Goal: Task Accomplishment & Management: Manage account settings

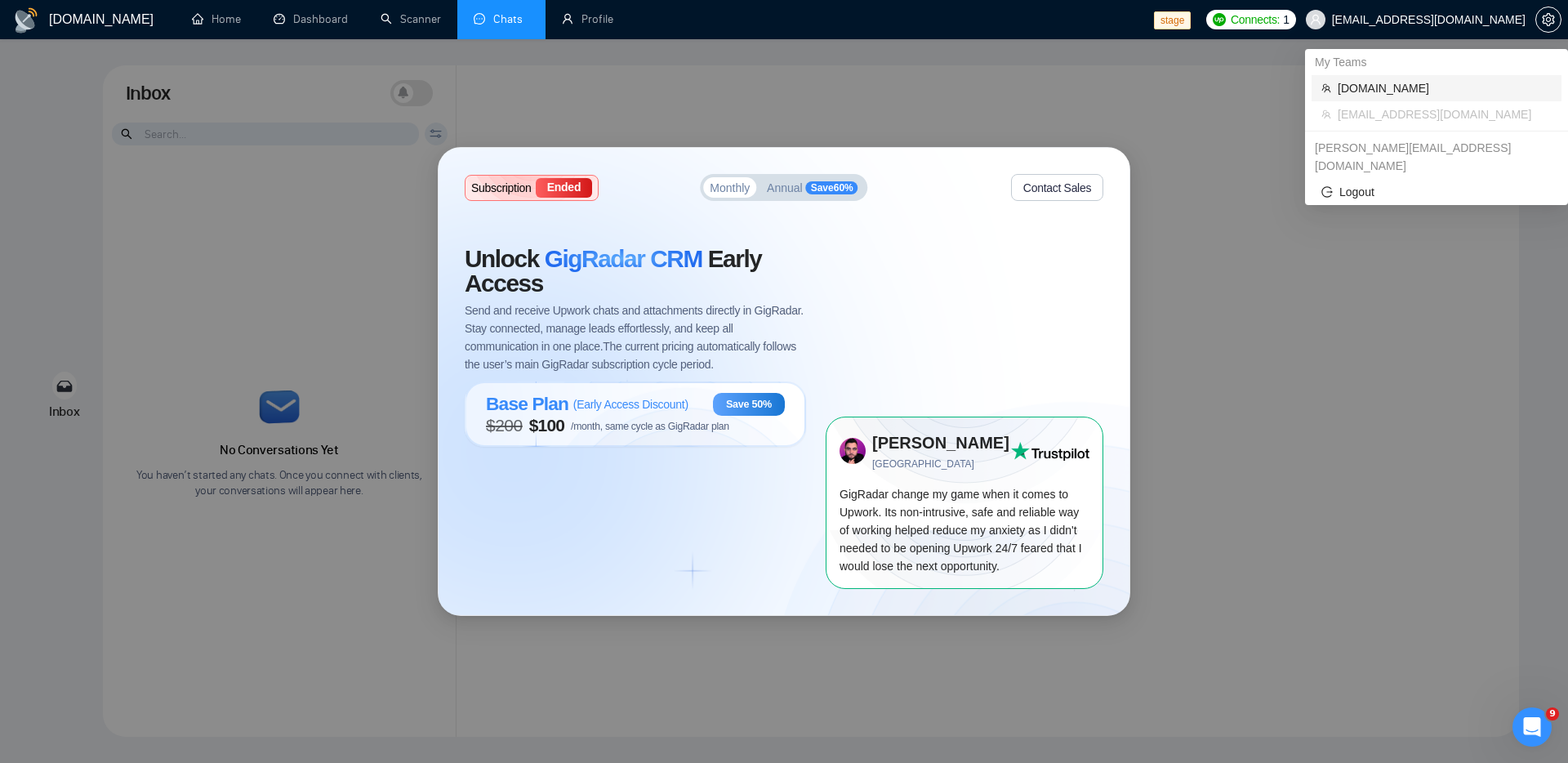
click at [1350, 93] on span "rndx2.com" at bounding box center [1444, 88] width 214 height 18
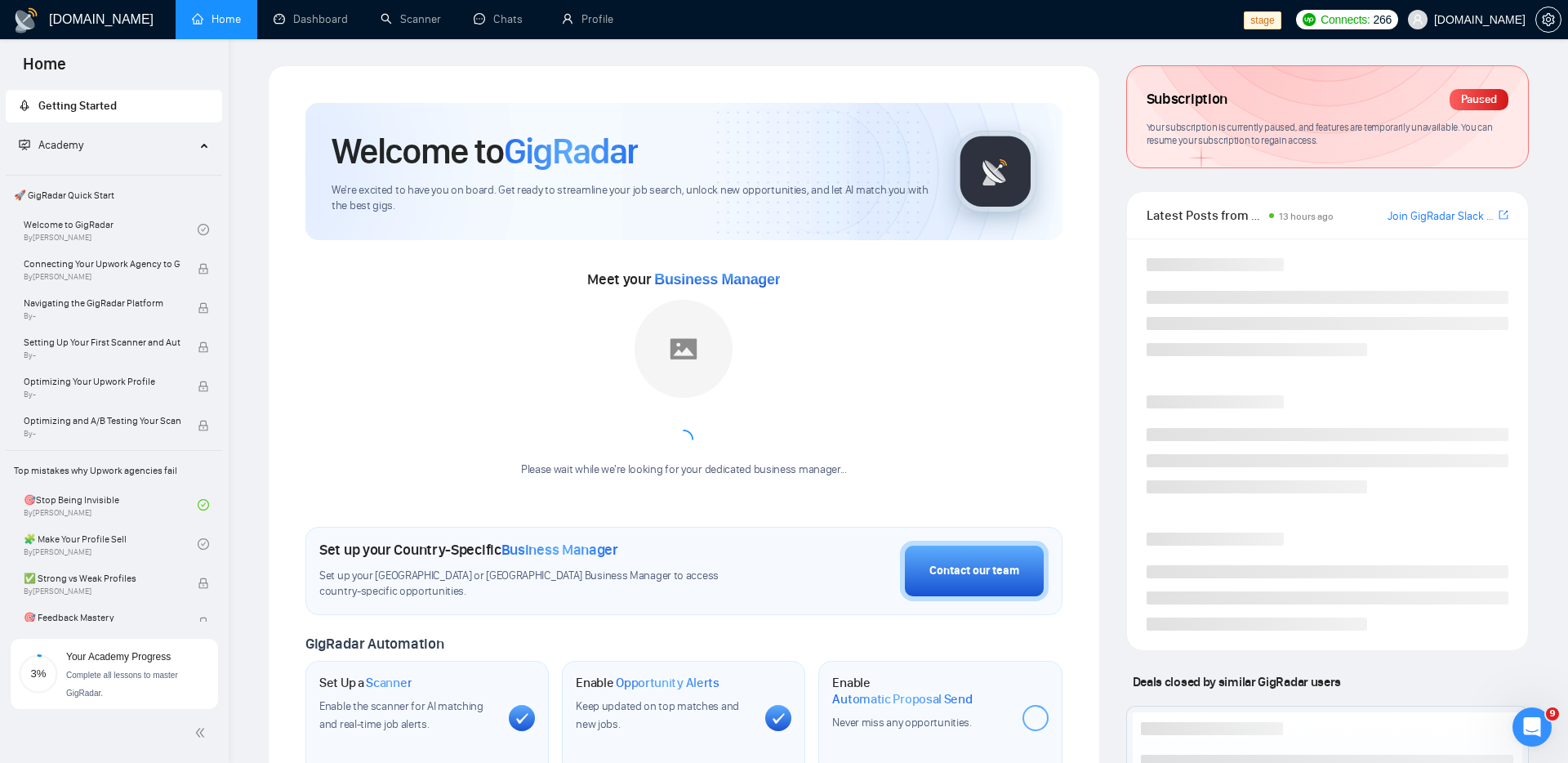
click at [1383, 123] on span "Your subscription is currently paused, and features are temporarily unavailable…" at bounding box center [1319, 134] width 346 height 26
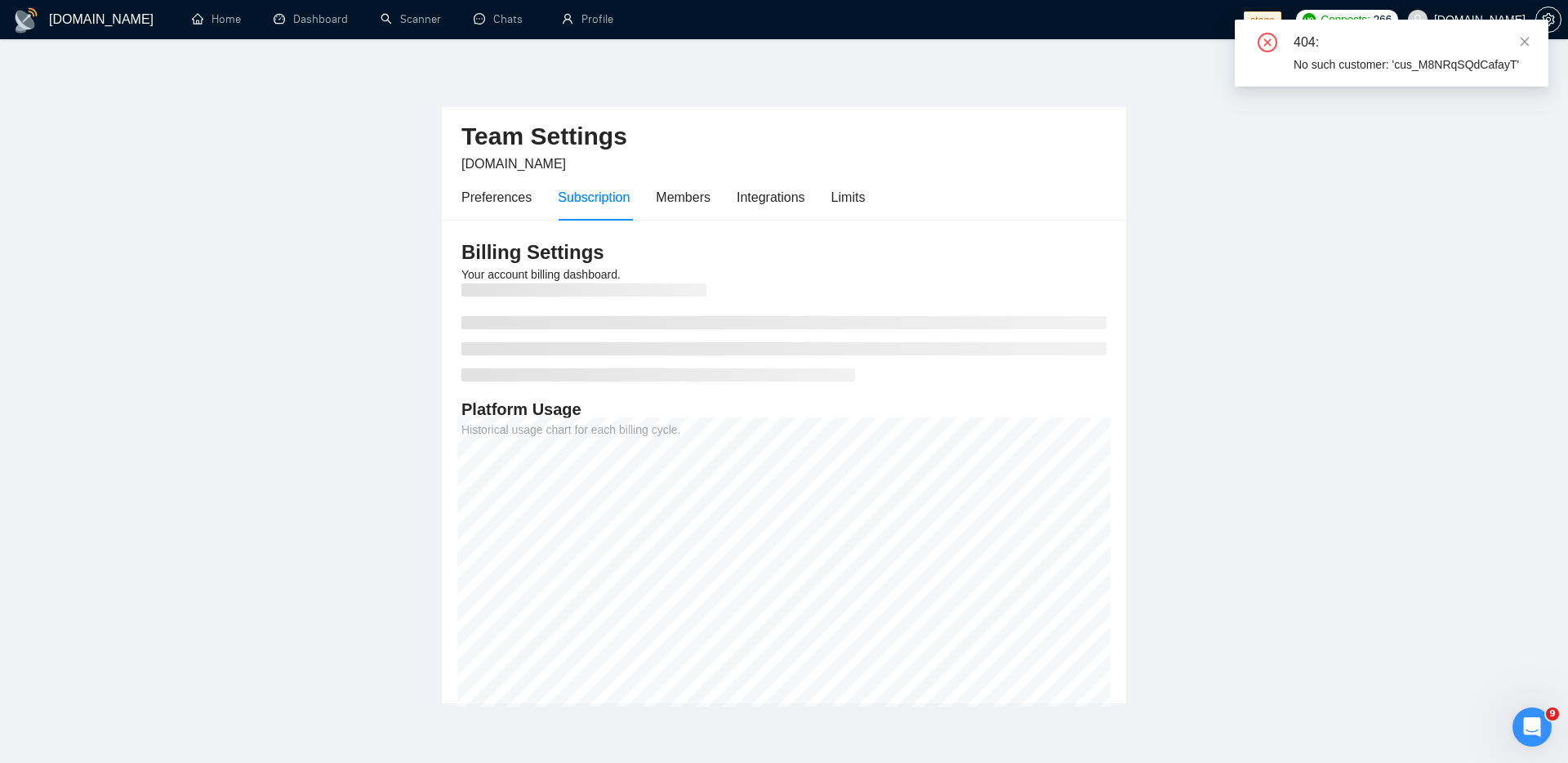
click at [1301, 212] on main "Team Settings rndx2.com Preferences Subscription Members Integrations Limits Bi…" at bounding box center [784, 384] width 1516 height 638
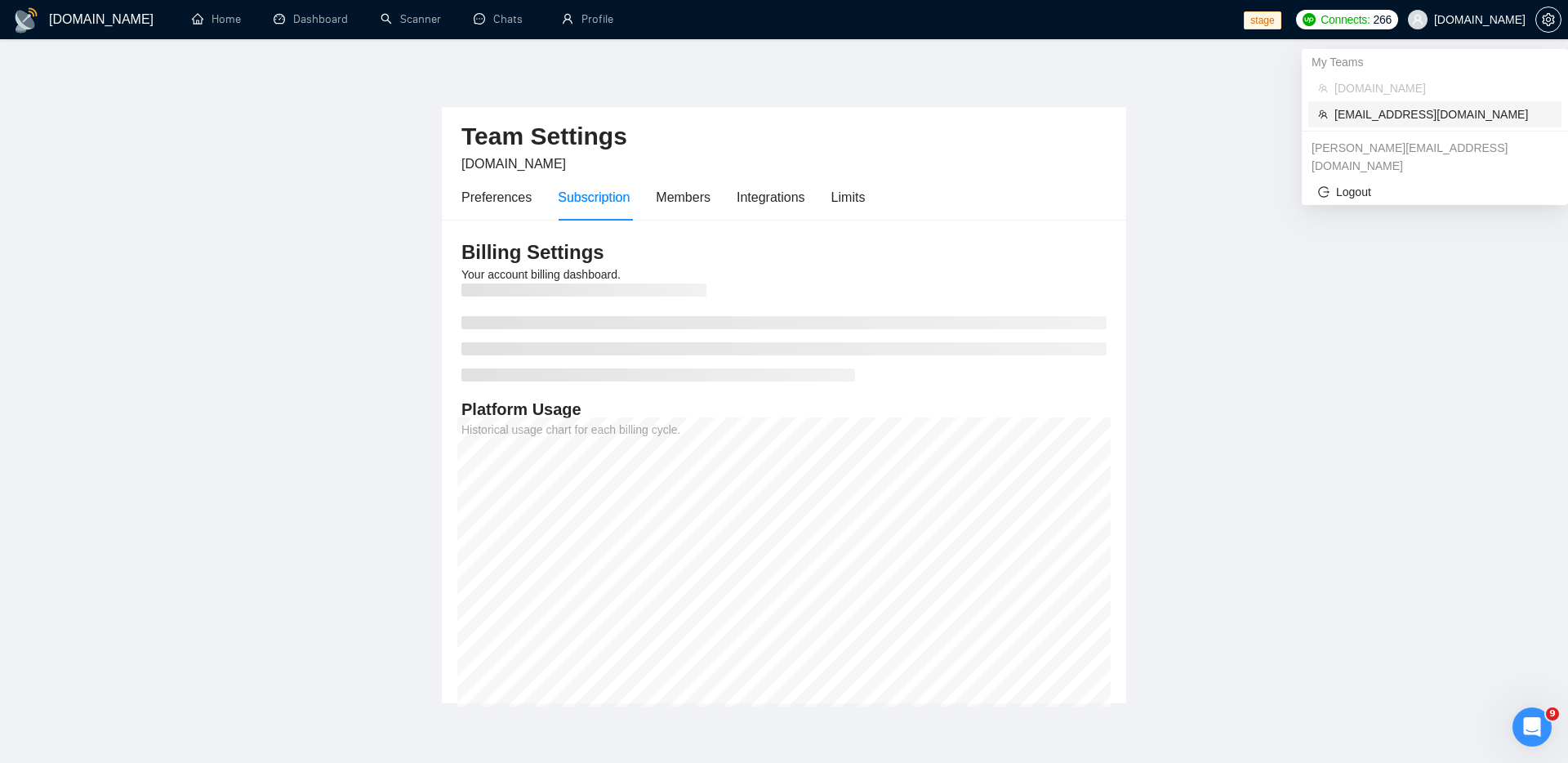
click at [1418, 115] on span "workwiseupworkgency@gmail.com" at bounding box center [1443, 113] width 218 height 18
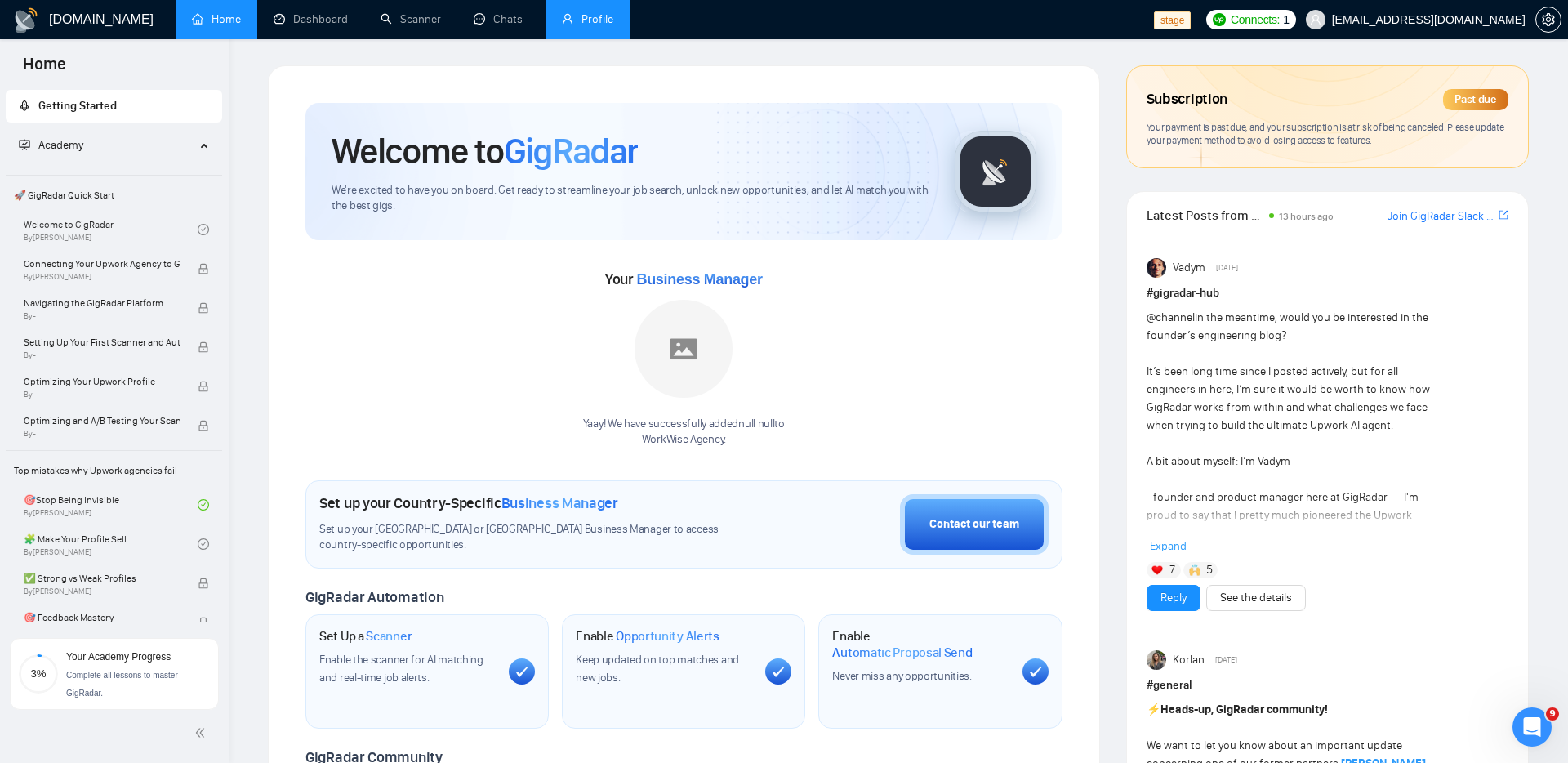
click at [601, 22] on link "Profile" at bounding box center [587, 19] width 51 height 14
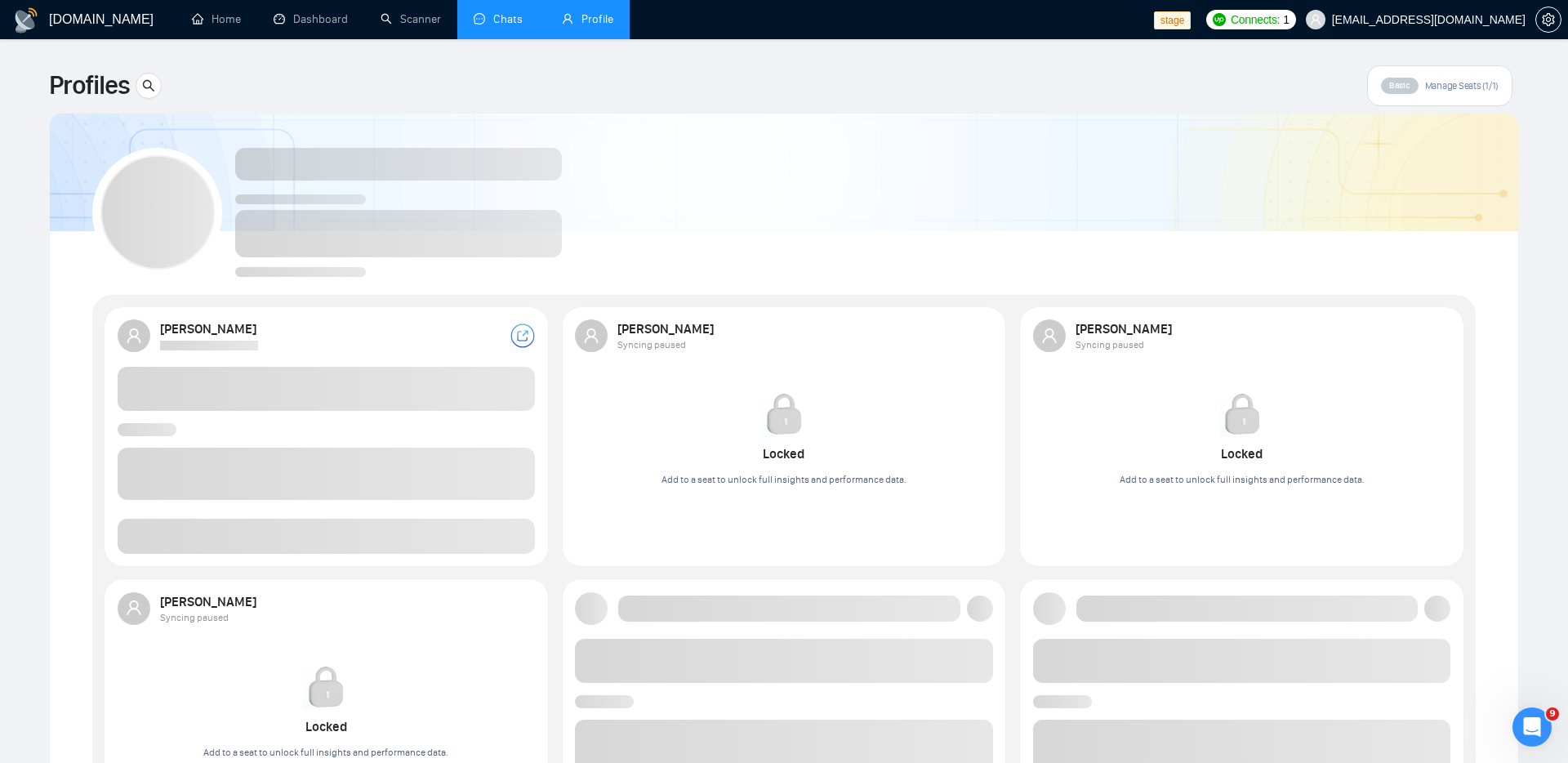
click at [506, 26] on link "Chats" at bounding box center [501, 19] width 56 height 14
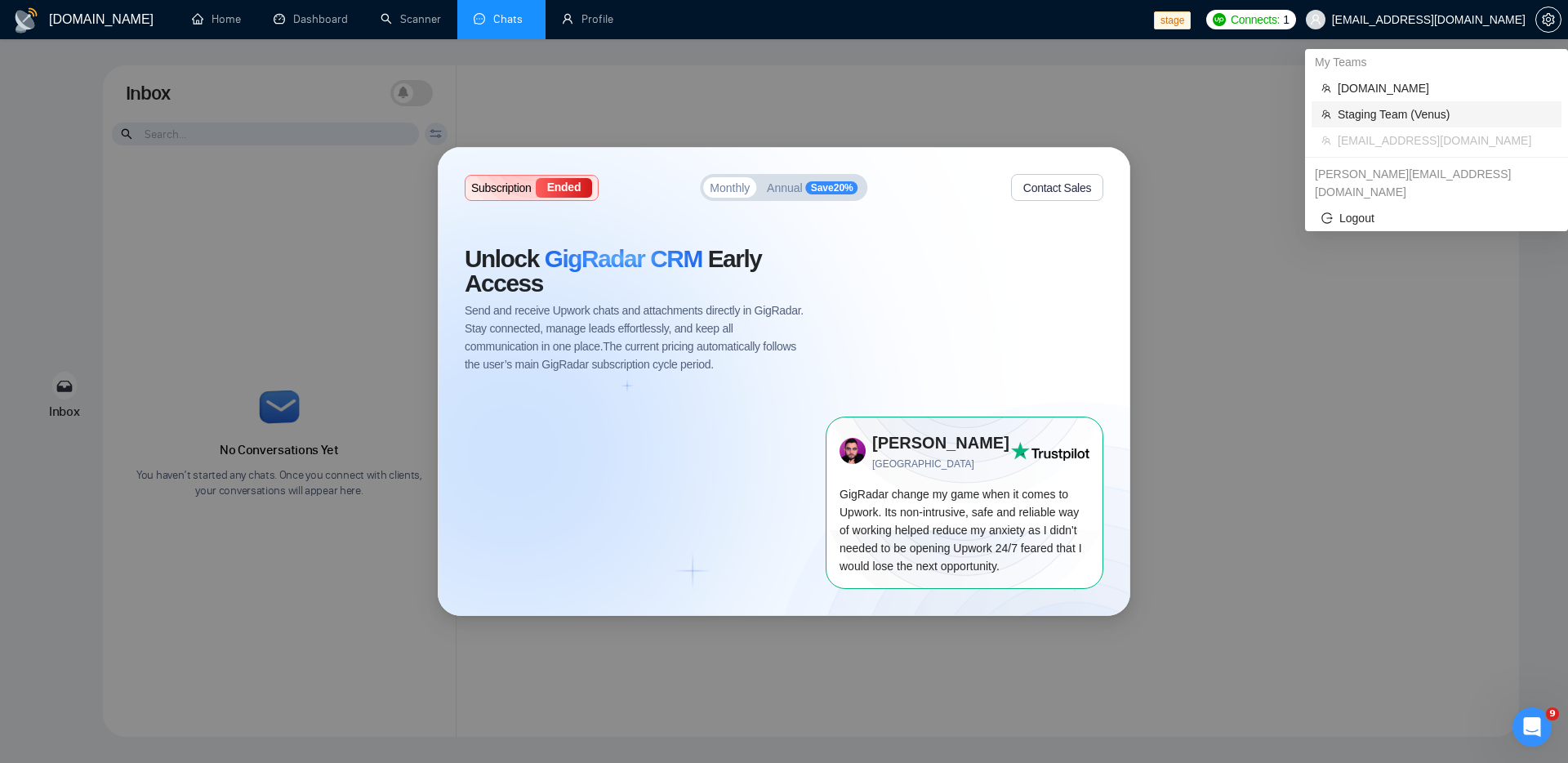
click at [1386, 113] on span "Staging Team (Venus)" at bounding box center [1444, 113] width 214 height 18
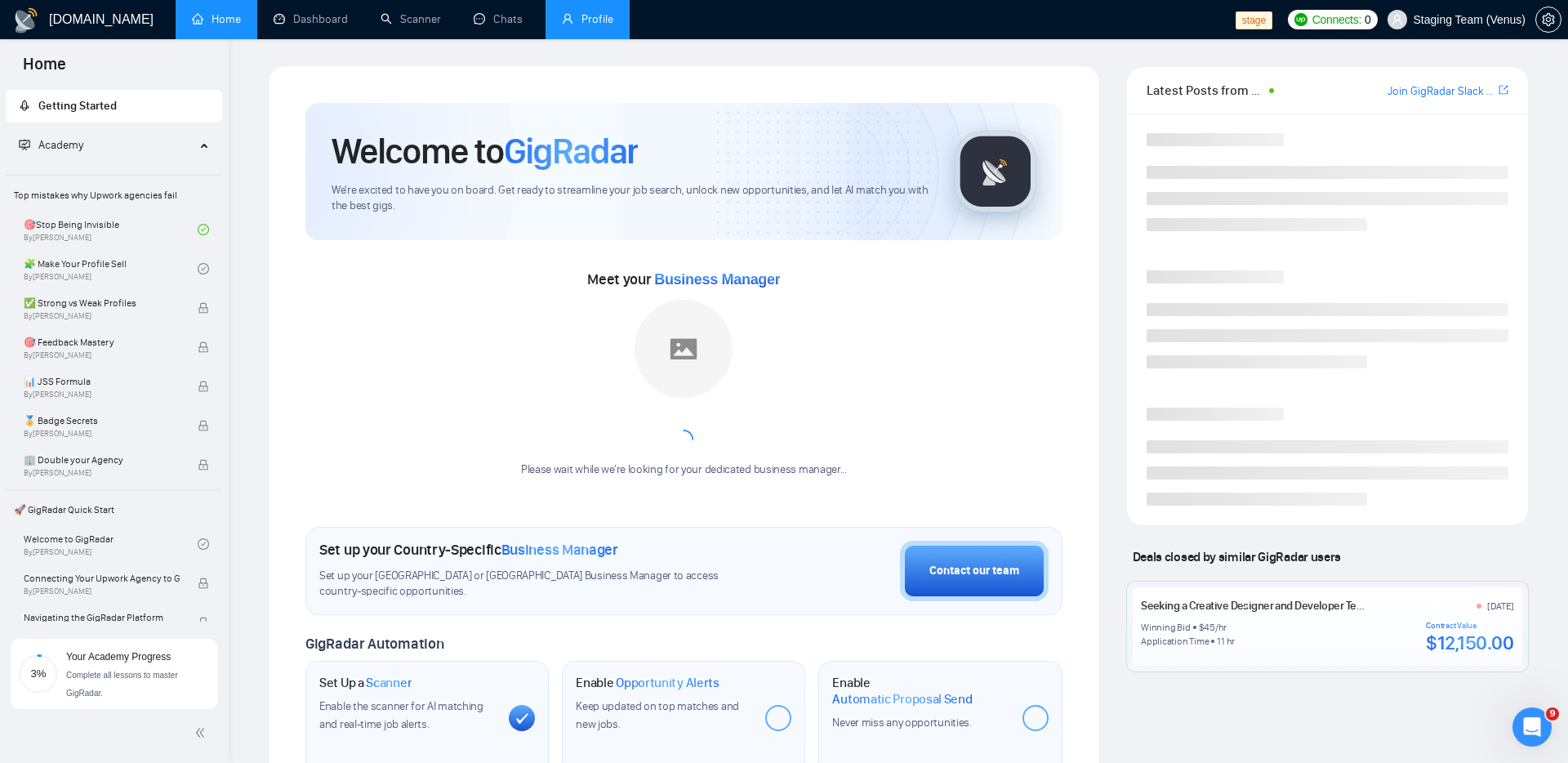
click at [589, 26] on link "Profile" at bounding box center [587, 19] width 51 height 14
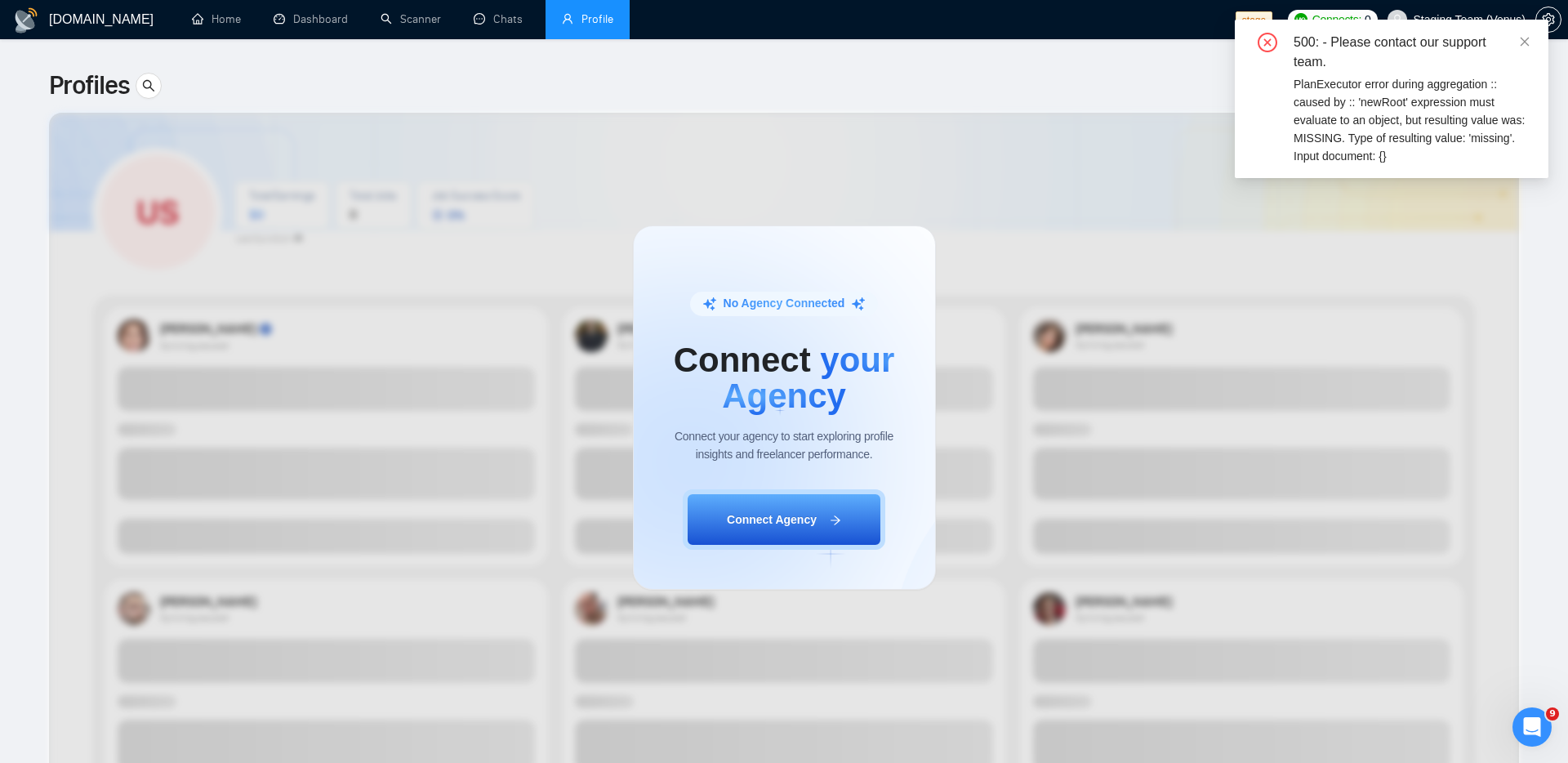
click at [603, 200] on div "No Agency Connected Connect your Agency Connect your agency to start exploring …" at bounding box center [784, 407] width 1568 height 710
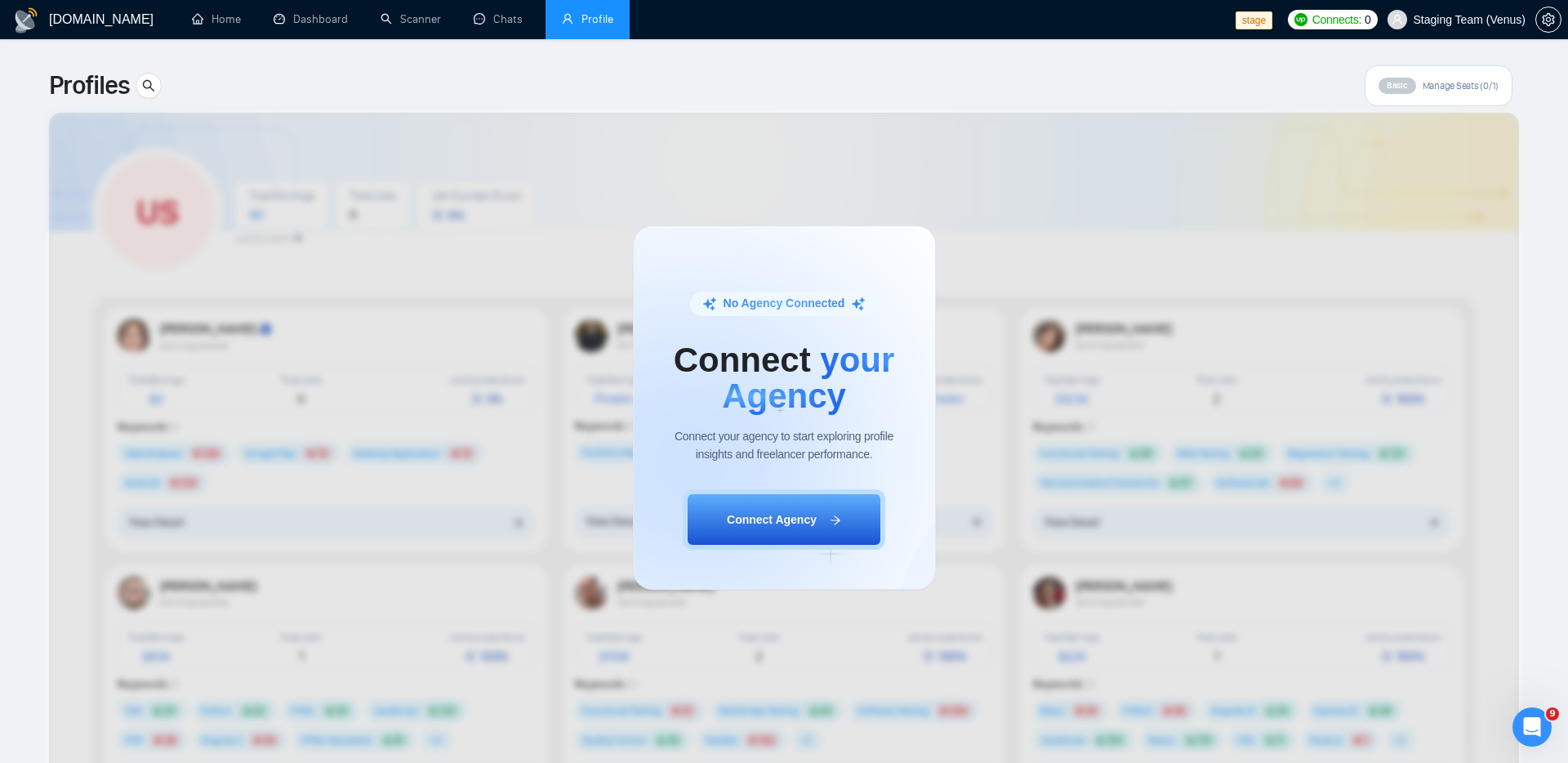
click at [763, 521] on span "Connect Agency" at bounding box center [772, 519] width 90 height 18
click at [426, 108] on div "No Agency Connected Connect your Agency Connect your agency to start exploring …" at bounding box center [784, 407] width 1568 height 710
click at [153, 85] on div "No Agency Connected Connect your Agency Connect your agency to start exploring …" at bounding box center [784, 407] width 1568 height 710
click at [152, 82] on div "No Agency Connected Connect your Agency Connect your agency to start exploring …" at bounding box center [784, 407] width 1568 height 710
click at [485, 21] on link "Chats" at bounding box center [501, 19] width 56 height 14
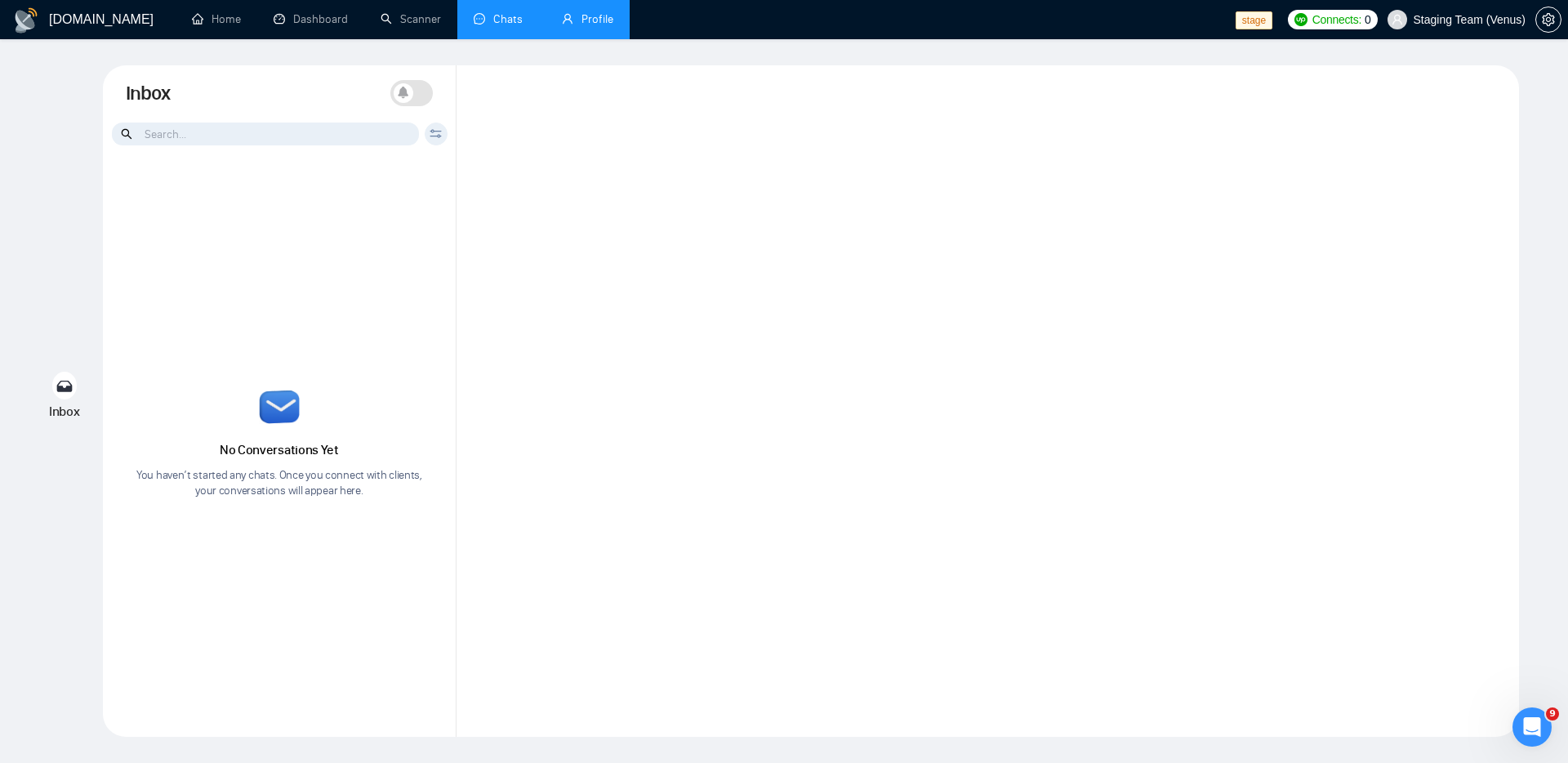
click at [582, 12] on link "Profile" at bounding box center [587, 19] width 51 height 14
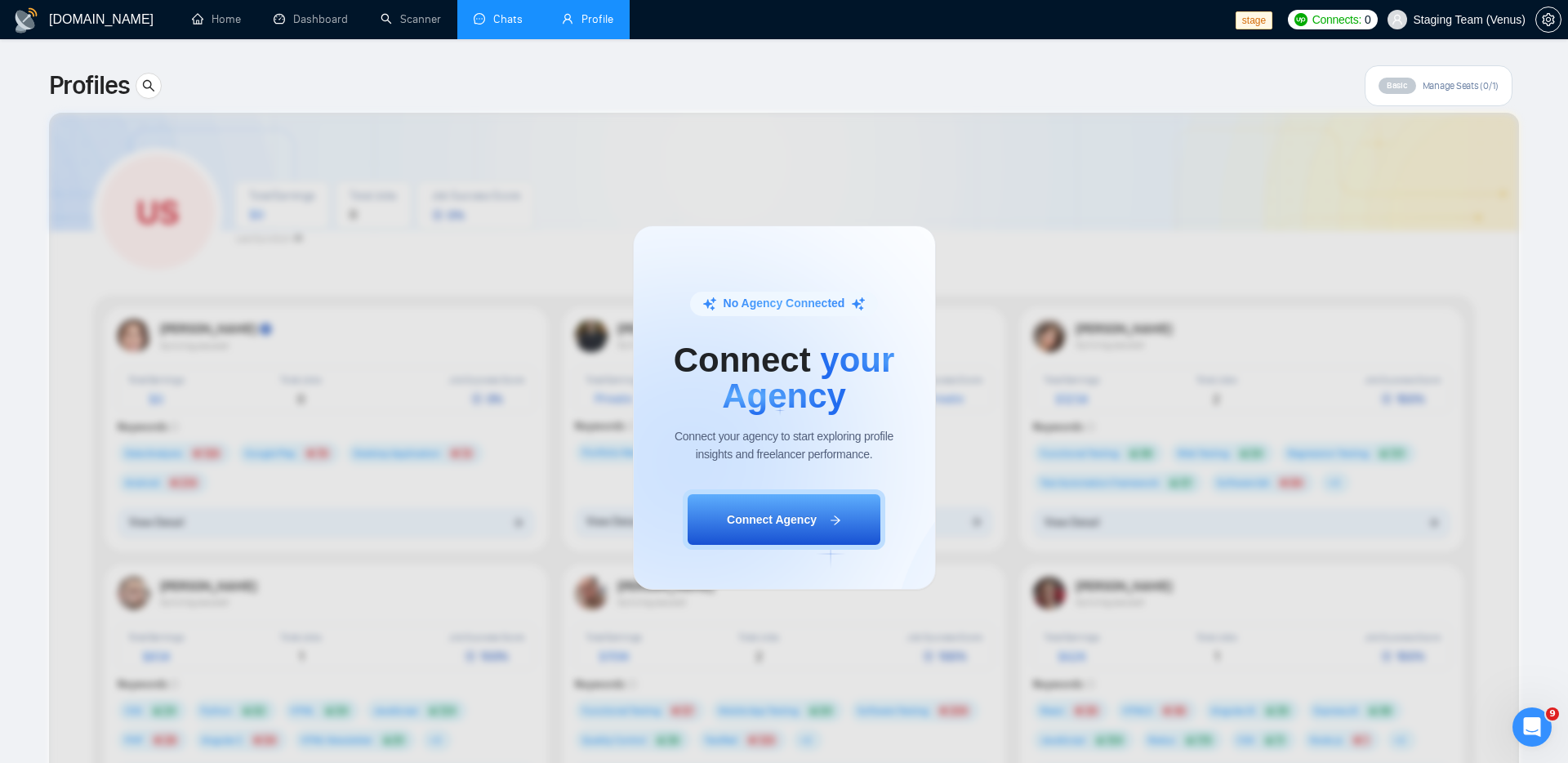
click at [519, 18] on link "Chats" at bounding box center [501, 19] width 56 height 14
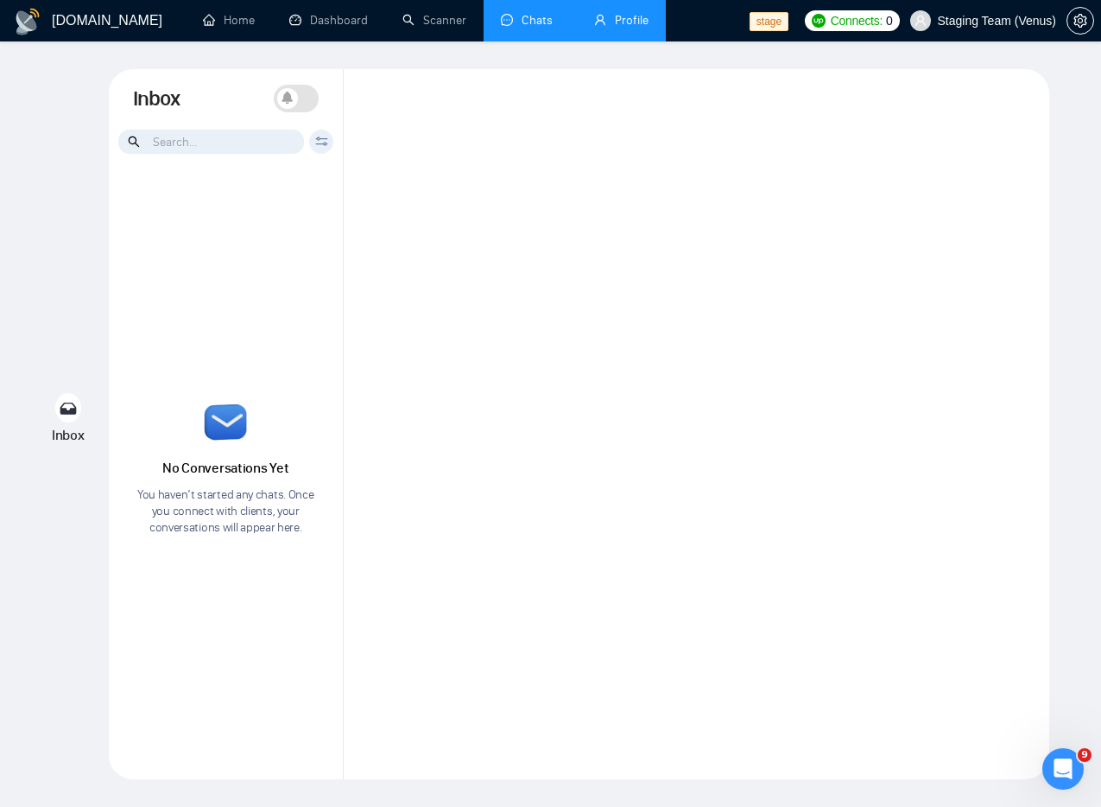
click at [898, 296] on div at bounding box center [696, 424] width 705 height 710
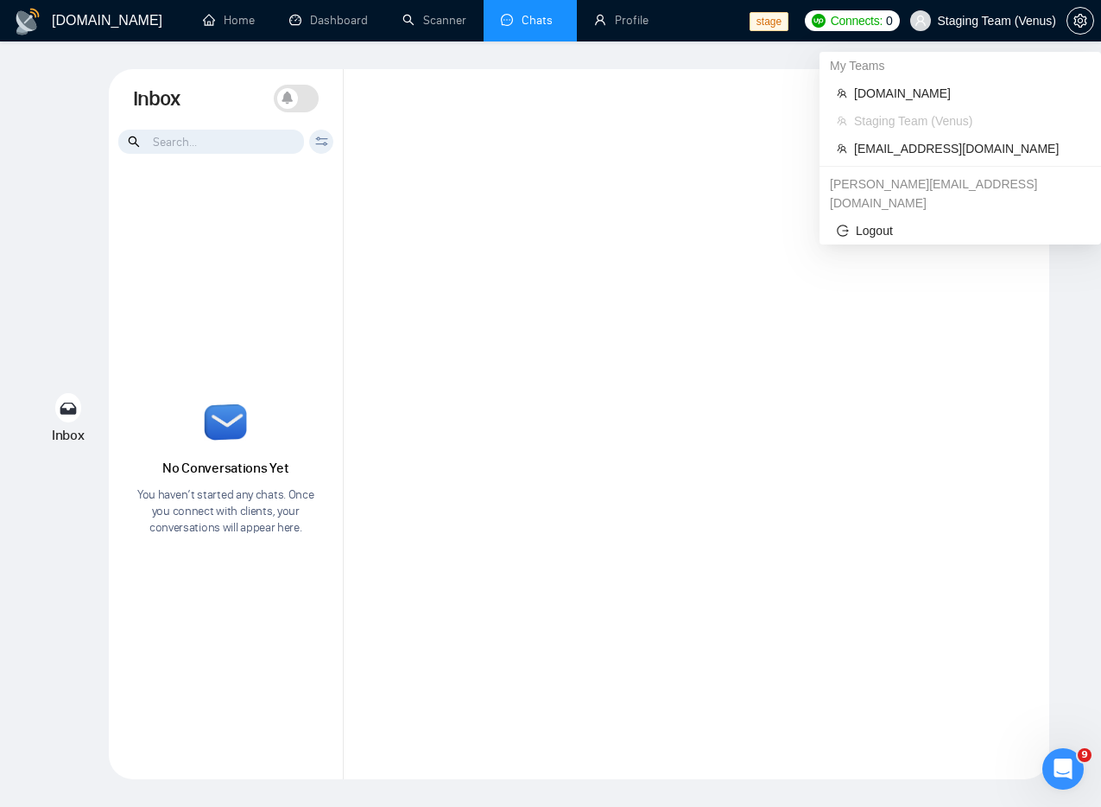
click at [950, 118] on span "Staging Team (Venus)" at bounding box center [969, 120] width 230 height 19
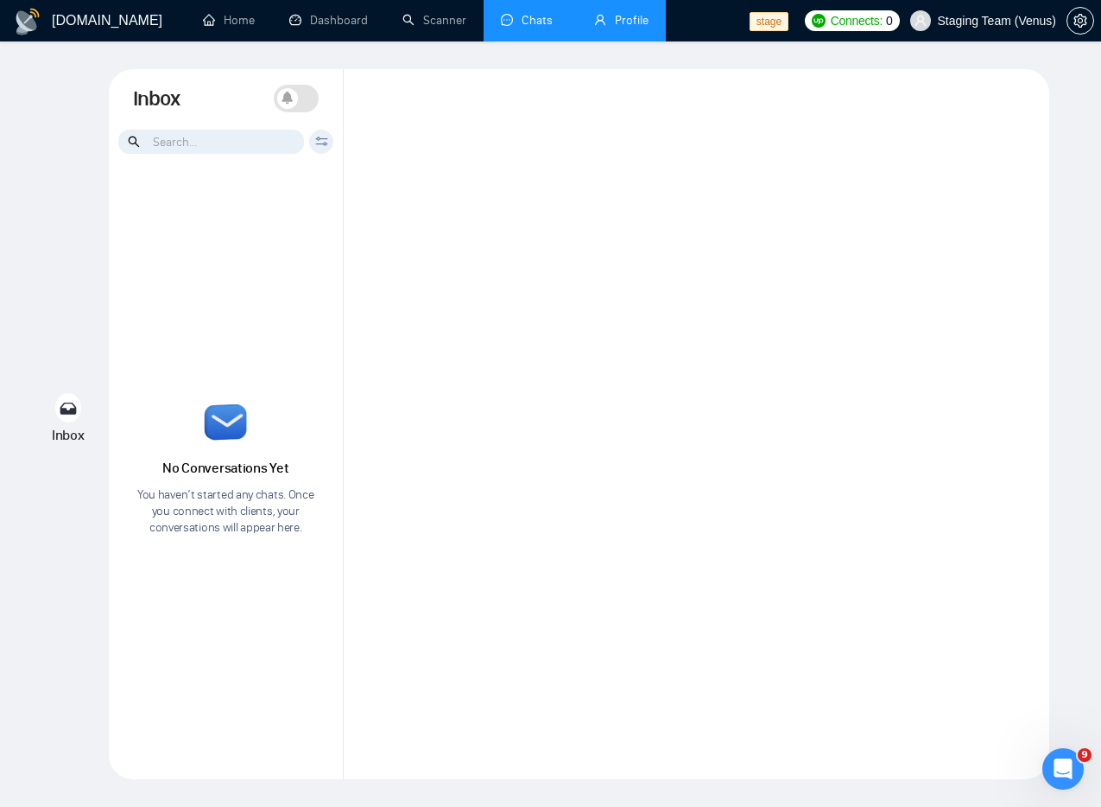
click at [606, 21] on link "Profile" at bounding box center [621, 20] width 54 height 15
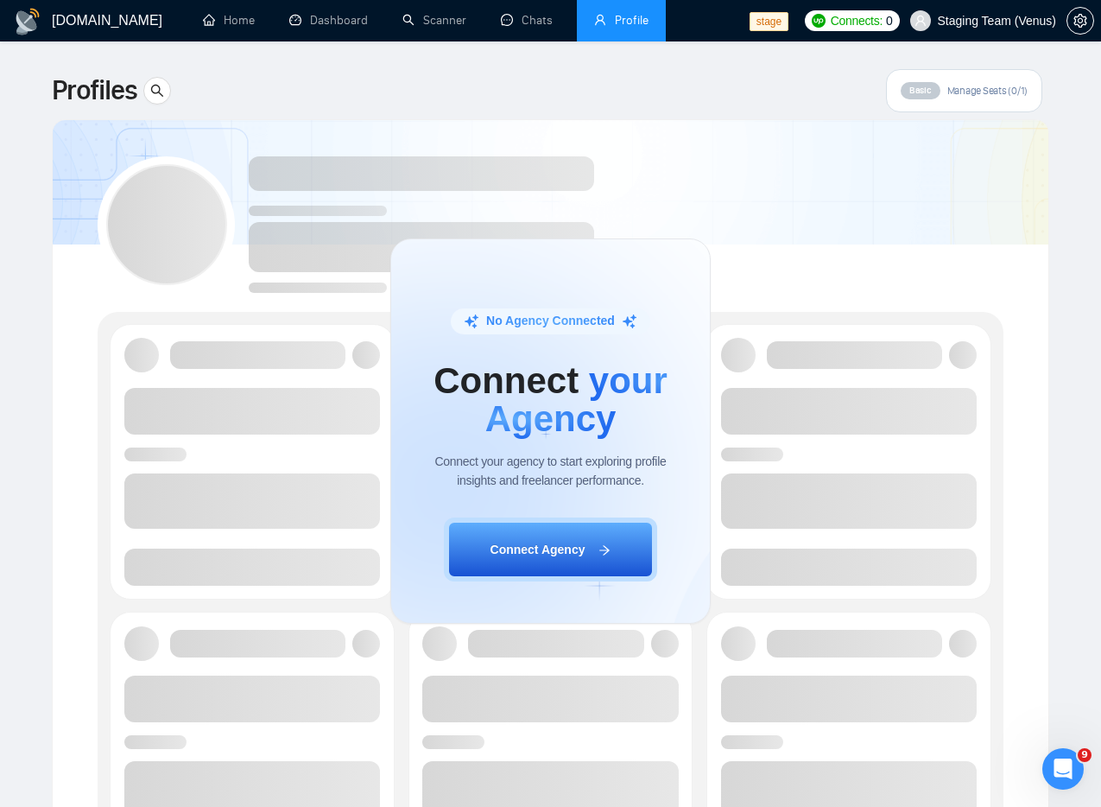
click at [1034, 286] on div "No Agency Connected Connect your Agency Connect your agency to start exploring …" at bounding box center [550, 430] width 1101 height 751
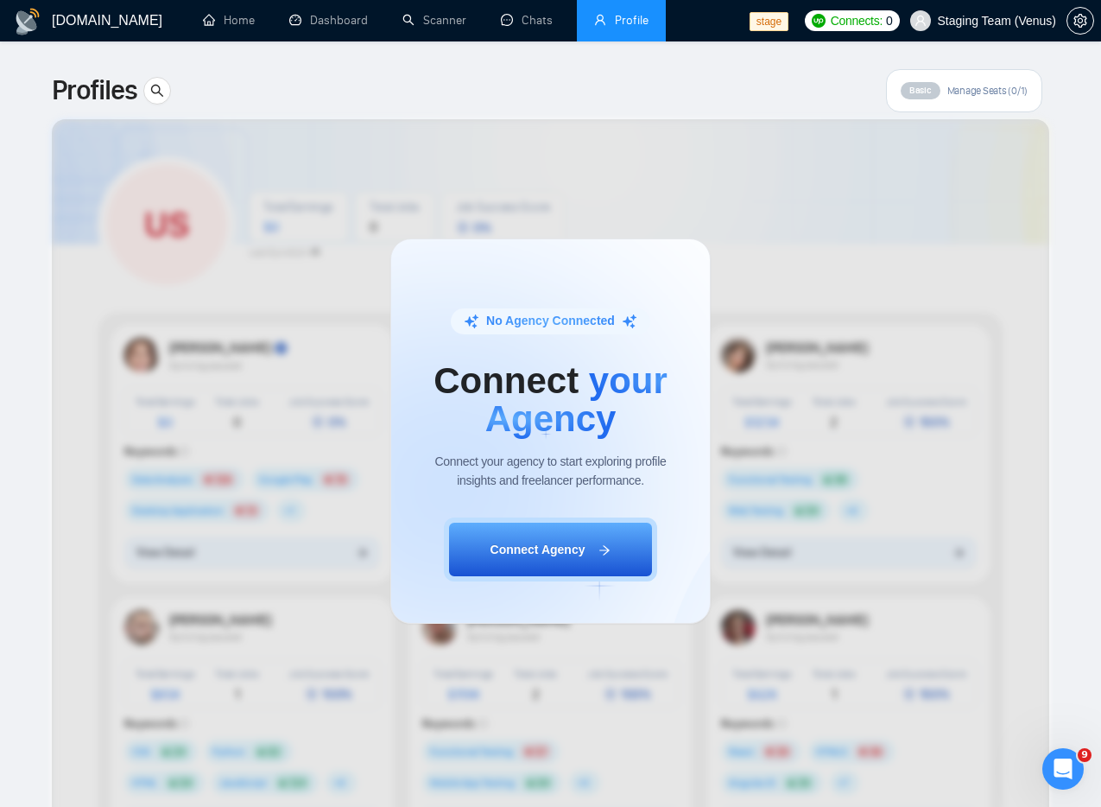
click at [710, 155] on div "No Agency Connected Connect your Agency Connect your agency to start exploring …" at bounding box center [550, 430] width 1101 height 751
click at [765, 184] on div "No Agency Connected Connect your Agency Connect your agency to start exploring …" at bounding box center [550, 430] width 1101 height 751
